Goal: Task Accomplishment & Management: Manage account settings

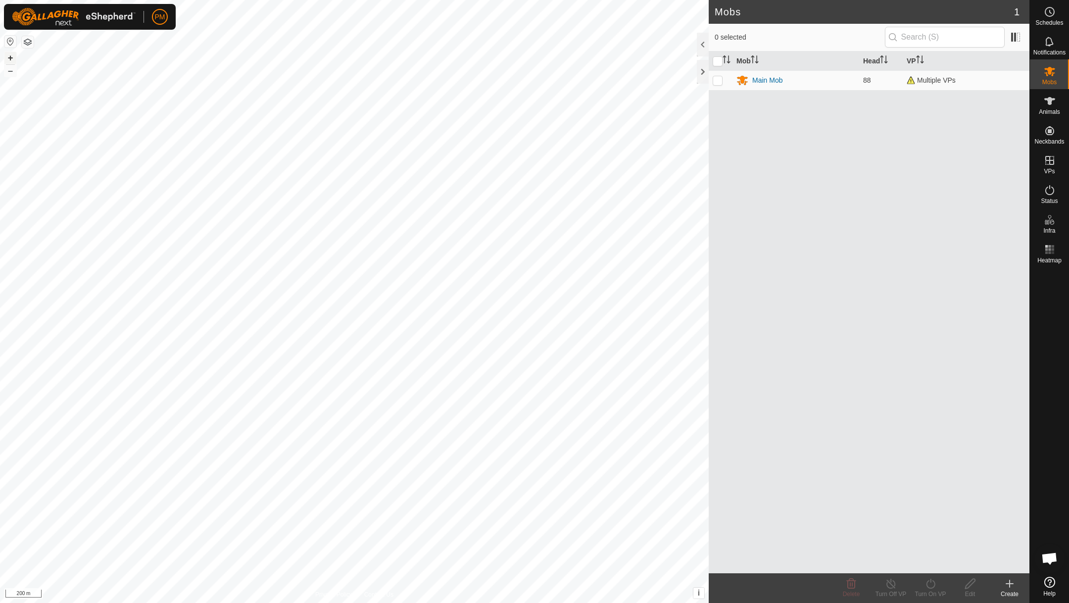
click at [11, 56] on button "+" at bounding box center [10, 58] width 12 height 12
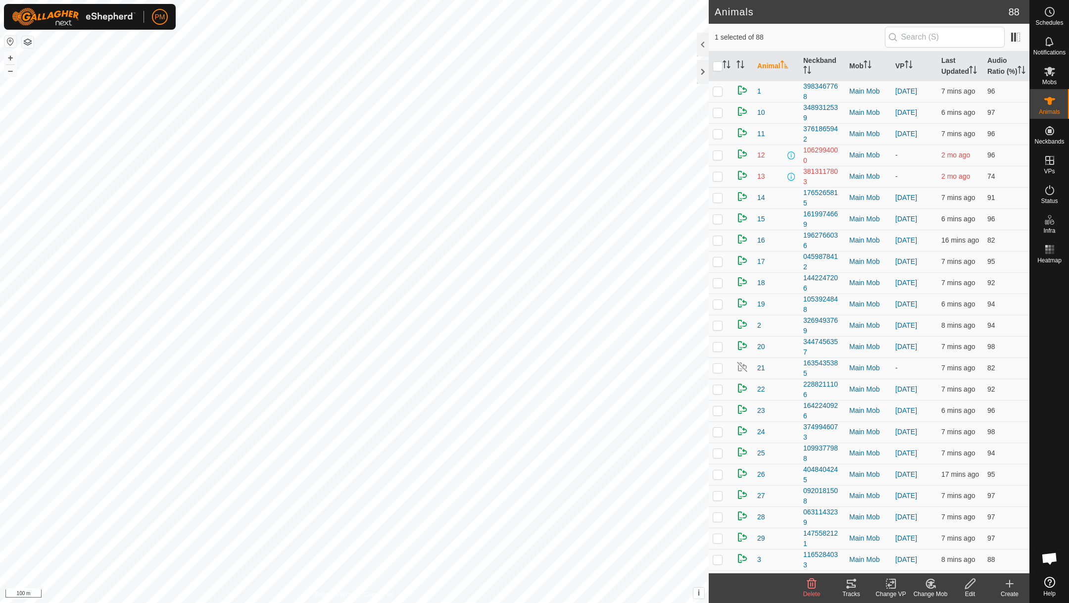
click at [852, 583] on icon at bounding box center [851, 584] width 9 height 8
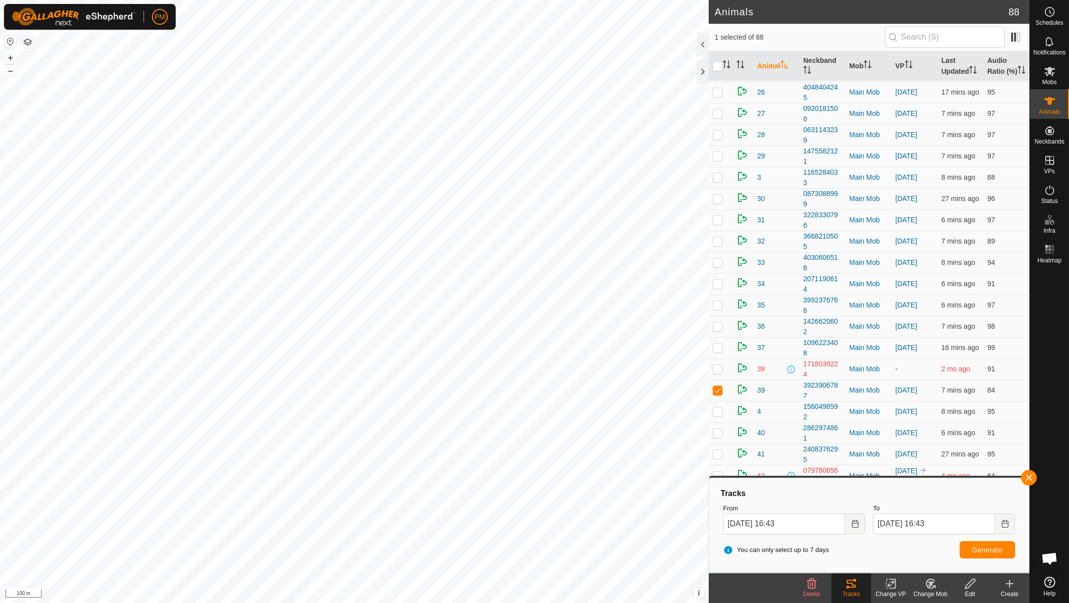
scroll to position [383, 0]
click at [742, 394] on img at bounding box center [743, 388] width 12 height 12
click at [831, 400] on div "3923906787" at bounding box center [823, 389] width 38 height 21
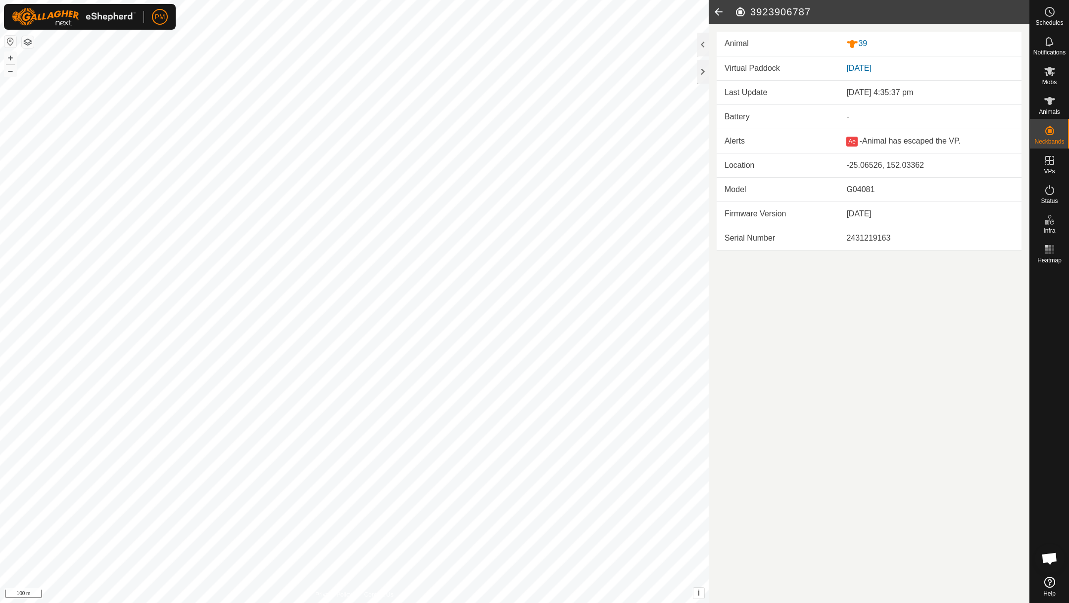
click at [721, 10] on icon at bounding box center [719, 12] width 20 height 24
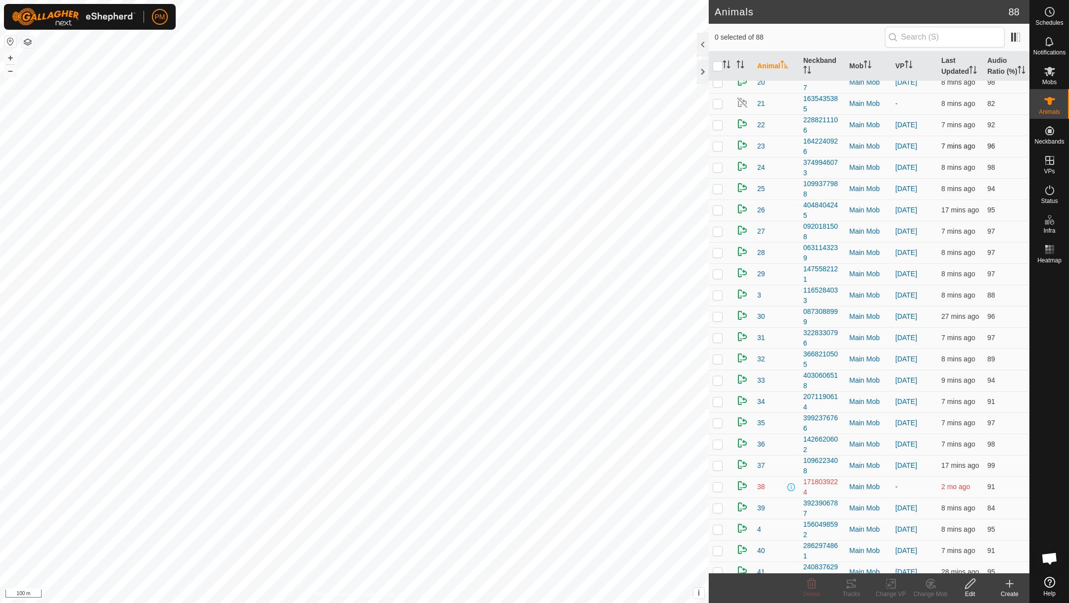
scroll to position [307, 0]
click at [763, 470] on span "39" at bounding box center [761, 465] width 8 height 10
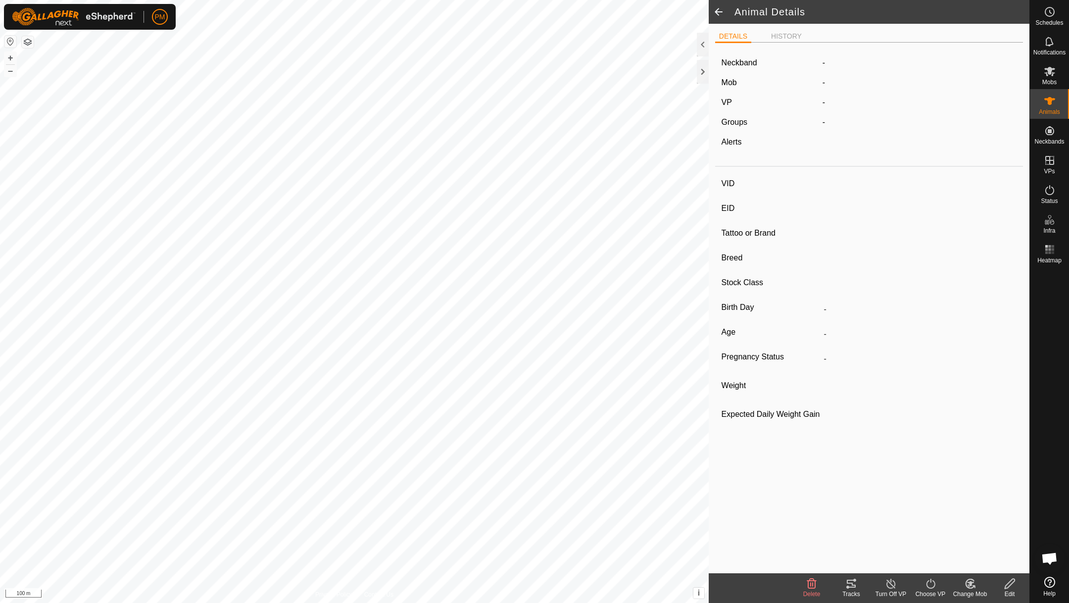
type input "39"
type input "-"
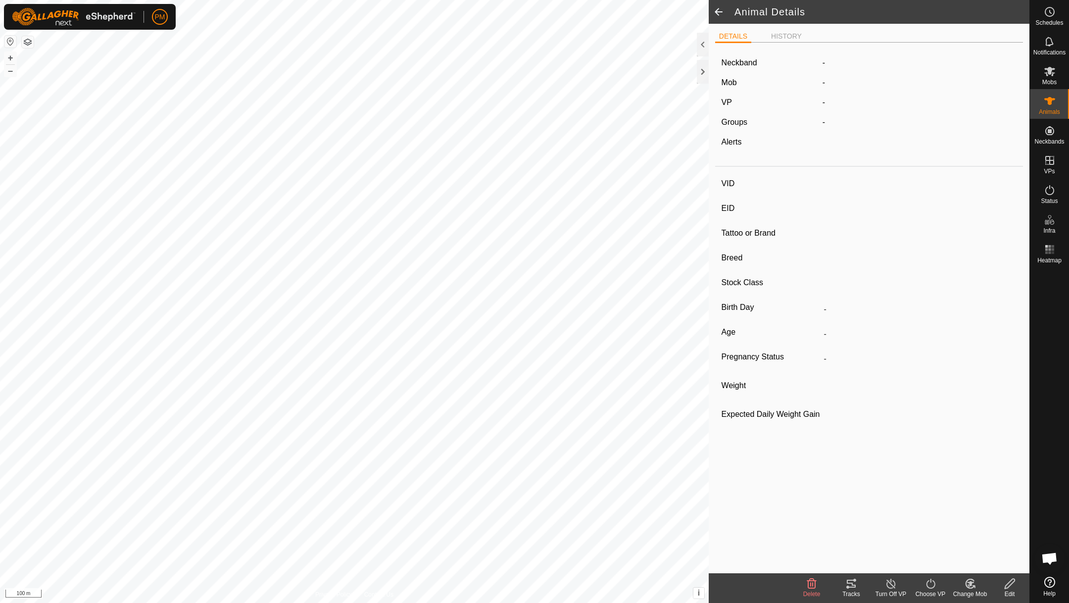
type input "0 kg"
type input "-"
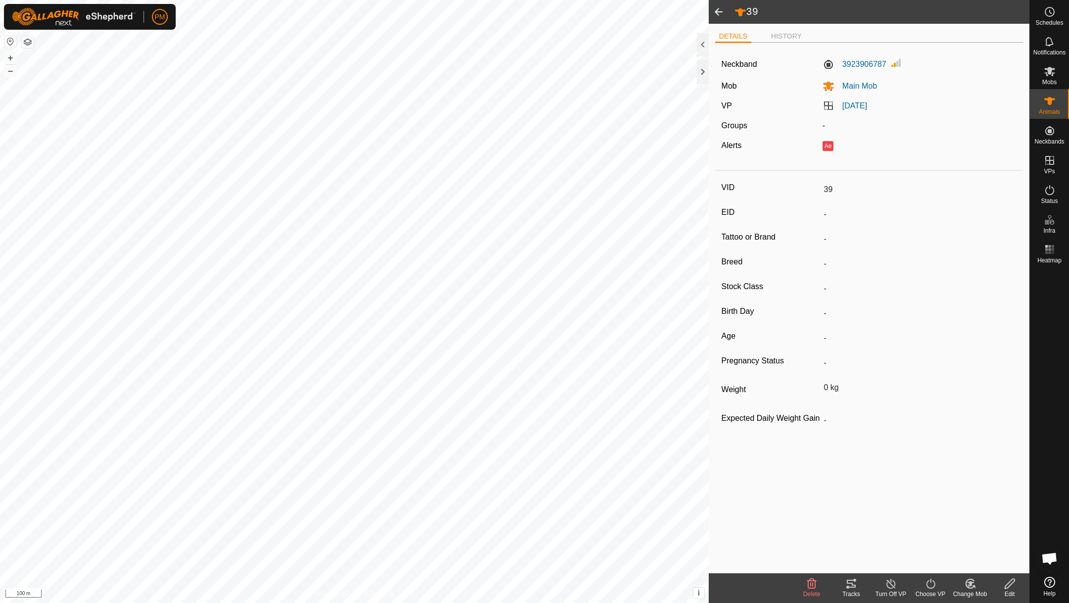
click at [719, 7] on span at bounding box center [719, 12] width 20 height 24
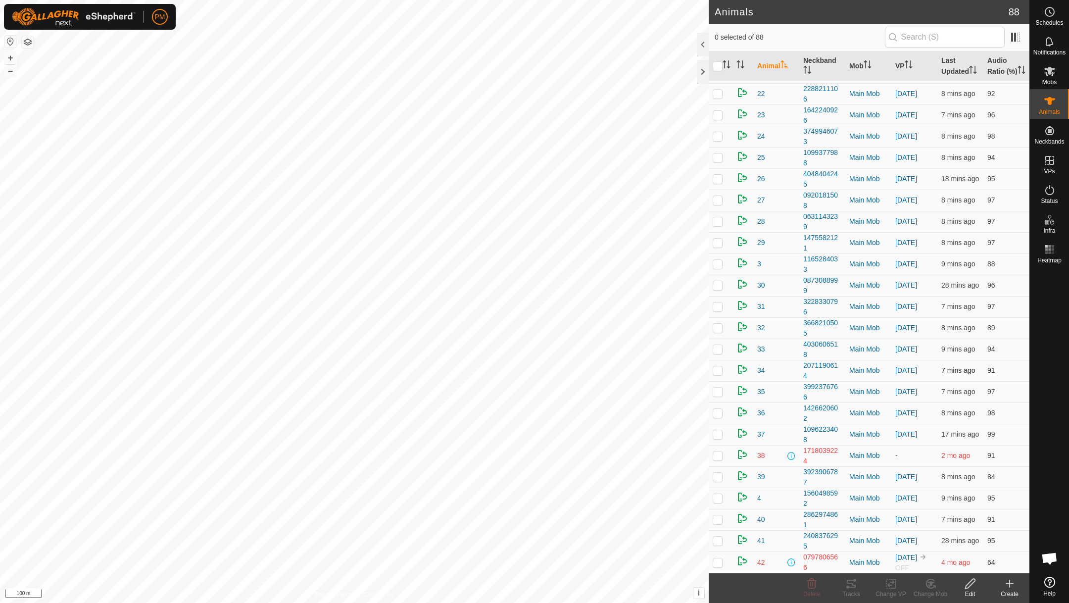
scroll to position [328, 0]
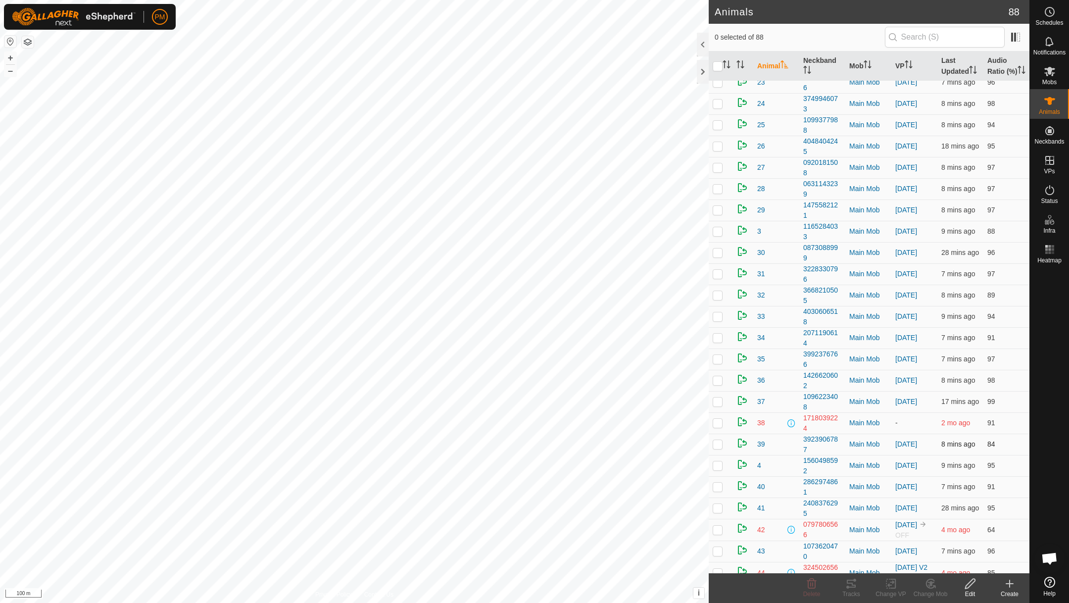
click at [719, 448] on p-checkbox at bounding box center [718, 444] width 10 height 8
click at [965, 583] on icon at bounding box center [970, 584] width 12 height 12
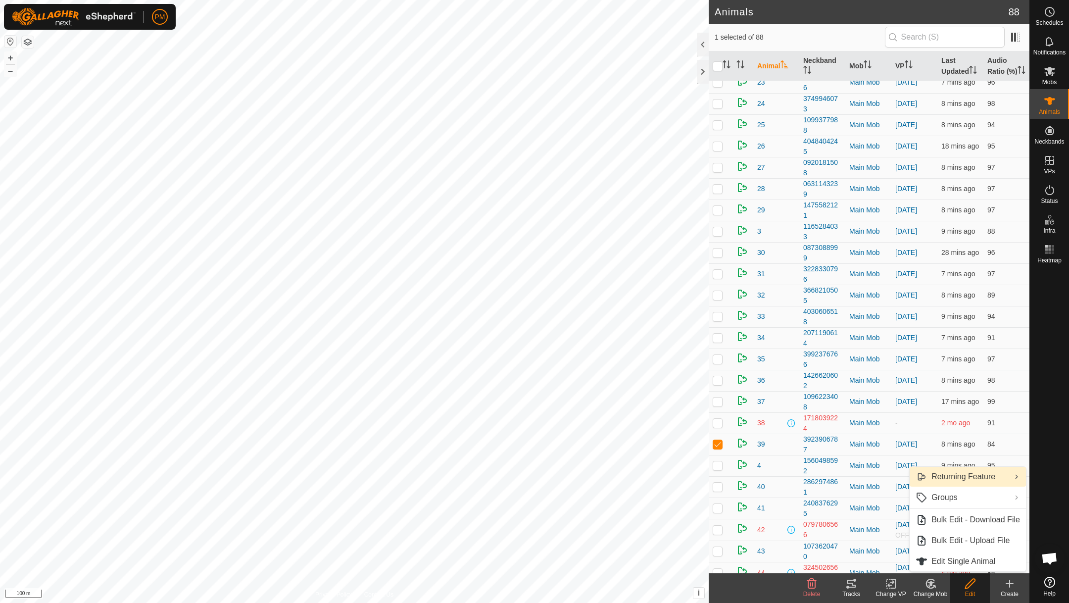
click at [949, 482] on link "Returning Feature" at bounding box center [968, 477] width 116 height 20
click at [829, 494] on link "Turn Off" at bounding box center [851, 498] width 115 height 20
checkbox input "false"
